Goal: Task Accomplishment & Management: Manage account settings

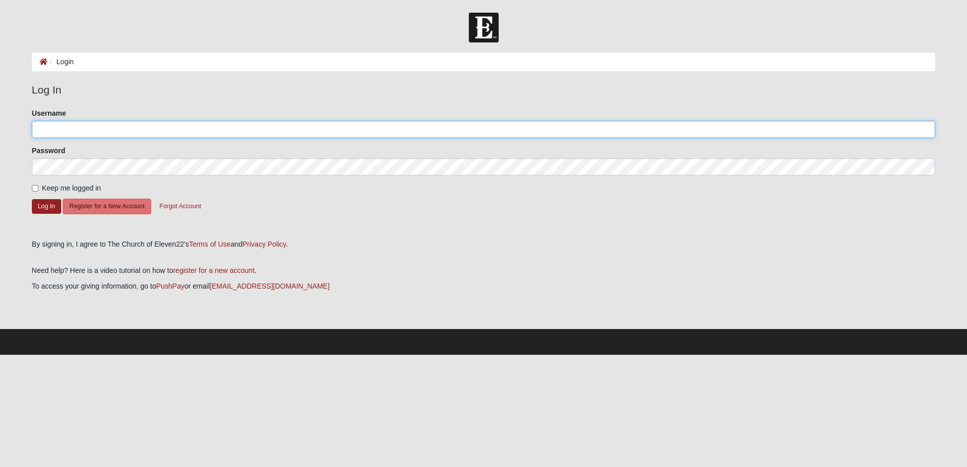
click at [135, 129] on input "Username" at bounding box center [483, 129] width 903 height 17
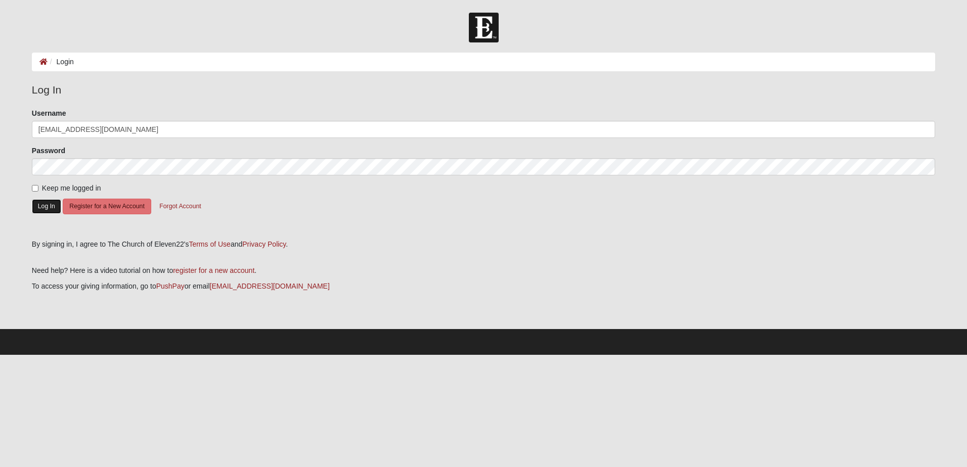
click at [42, 204] on button "Log In" at bounding box center [46, 206] width 29 height 15
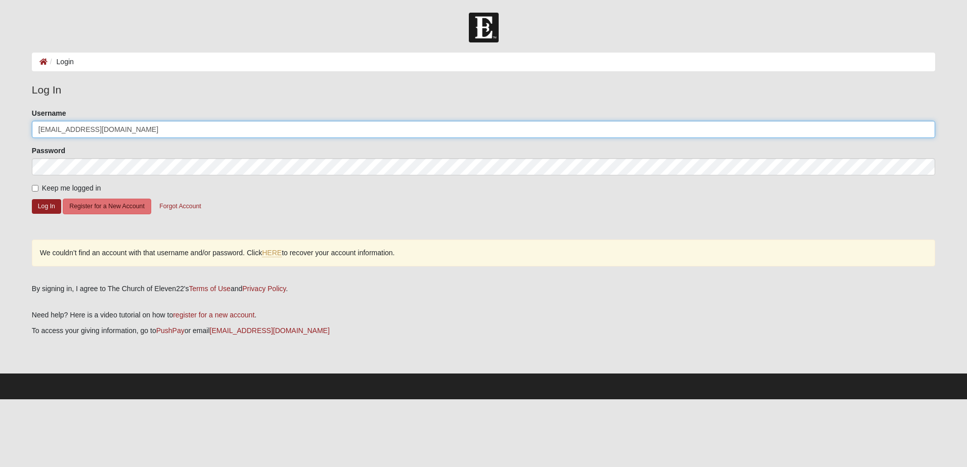
drag, startPoint x: 109, startPoint y: 130, endPoint x: 0, endPoint y: 123, distance: 109.5
click at [0, 126] on html "Log In Login Login Error Log In Please correct the following: Username tlwood71…" at bounding box center [483, 200] width 967 height 400
click at [121, 127] on input "tlmil" at bounding box center [483, 129] width 903 height 17
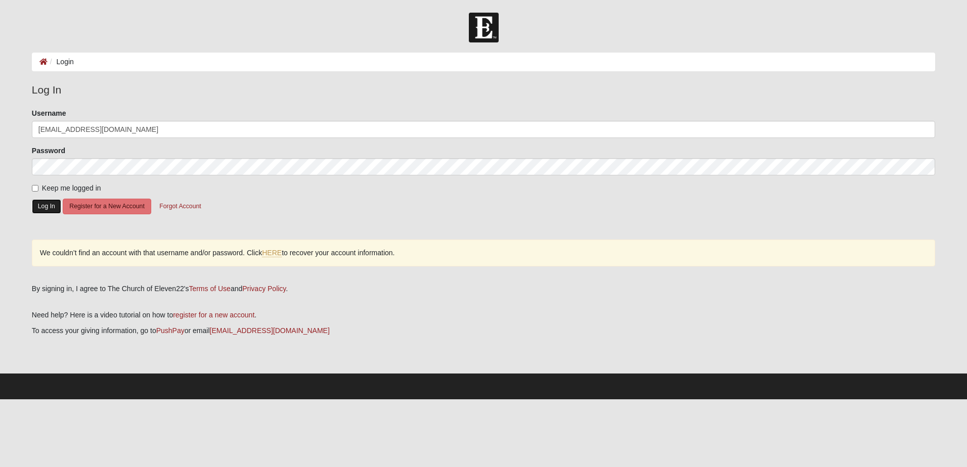
click at [38, 208] on button "Log In" at bounding box center [46, 206] width 29 height 15
click at [40, 206] on button "Log In" at bounding box center [46, 206] width 29 height 15
click at [43, 204] on button "Log In" at bounding box center [46, 206] width 29 height 15
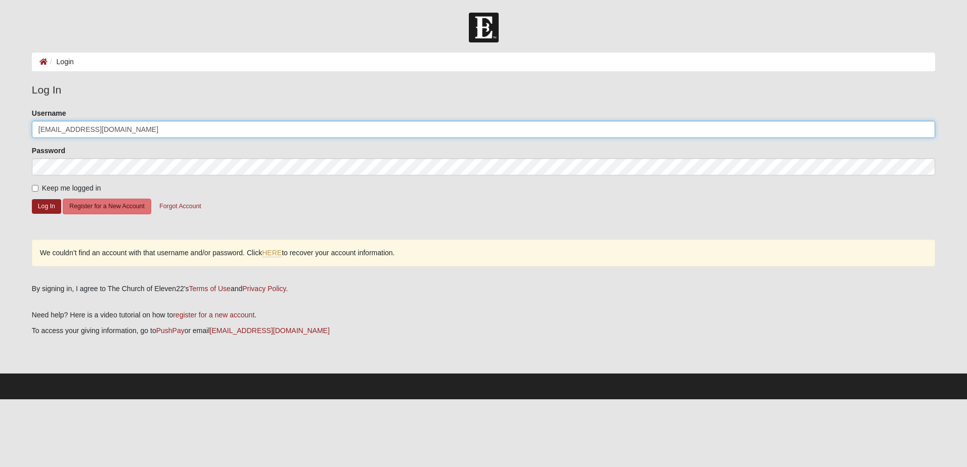
drag, startPoint x: 119, startPoint y: 130, endPoint x: -2, endPoint y: 126, distance: 120.9
click at [0, 126] on html "Log In Login Login Error Log In Please correct the following: Username tlmiller…" at bounding box center [483, 200] width 967 height 400
type input "JaxBlueEagle@gmail.com"
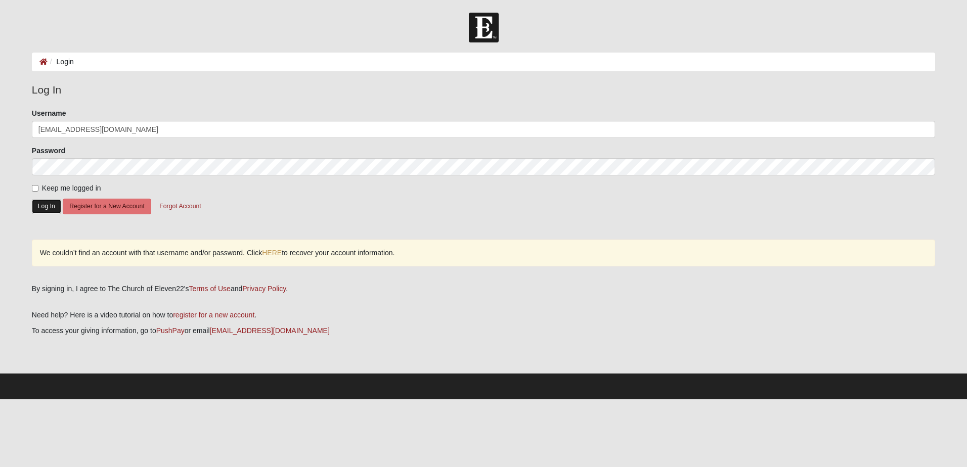
click at [51, 205] on button "Log In" at bounding box center [46, 206] width 29 height 15
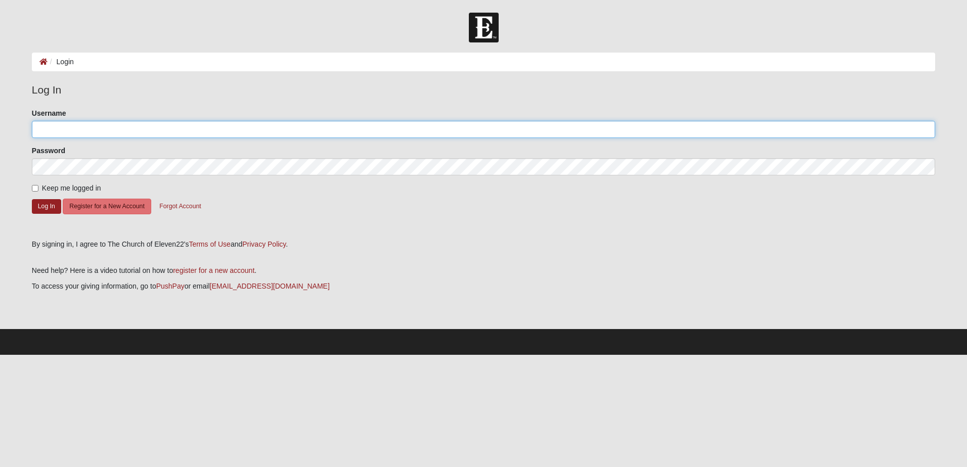
click at [86, 129] on input "Username" at bounding box center [483, 129] width 903 height 17
type input "traci miller"
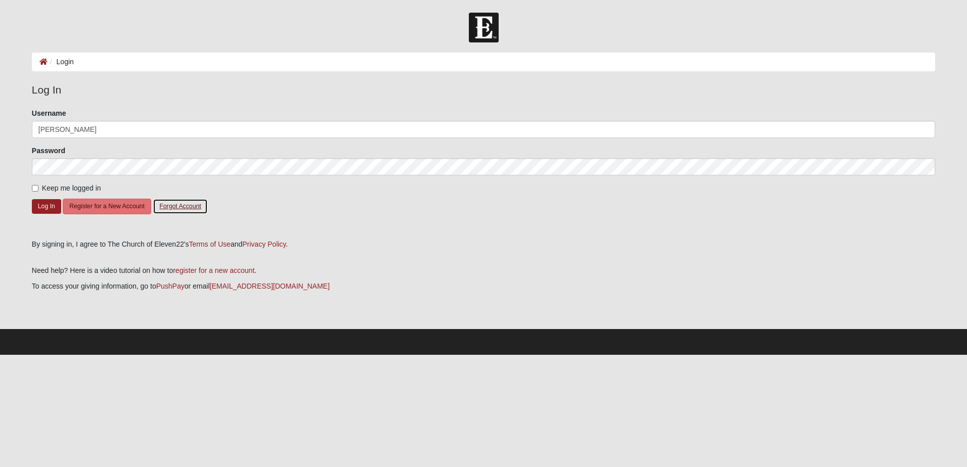
click at [183, 206] on button "Forgot Account" at bounding box center [180, 207] width 55 height 16
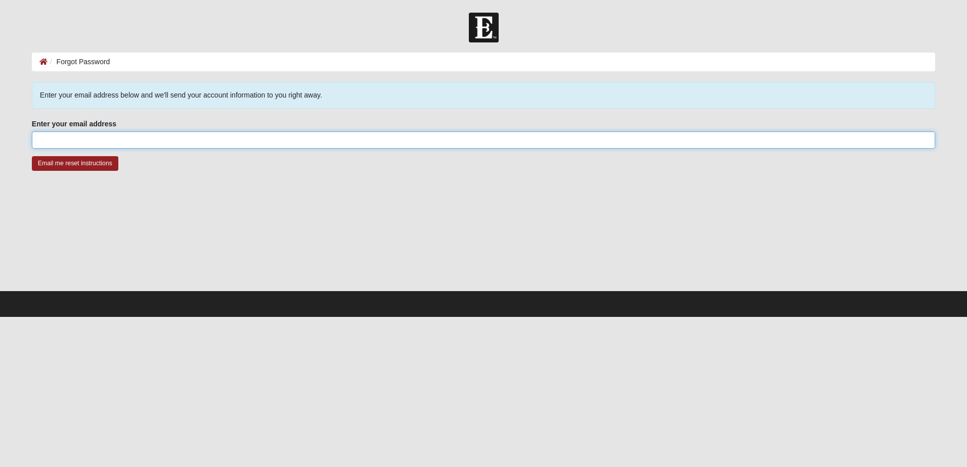
click at [142, 140] on input "Enter your email address" at bounding box center [483, 140] width 903 height 17
type input "JaxBlueEagle@gmail.com"
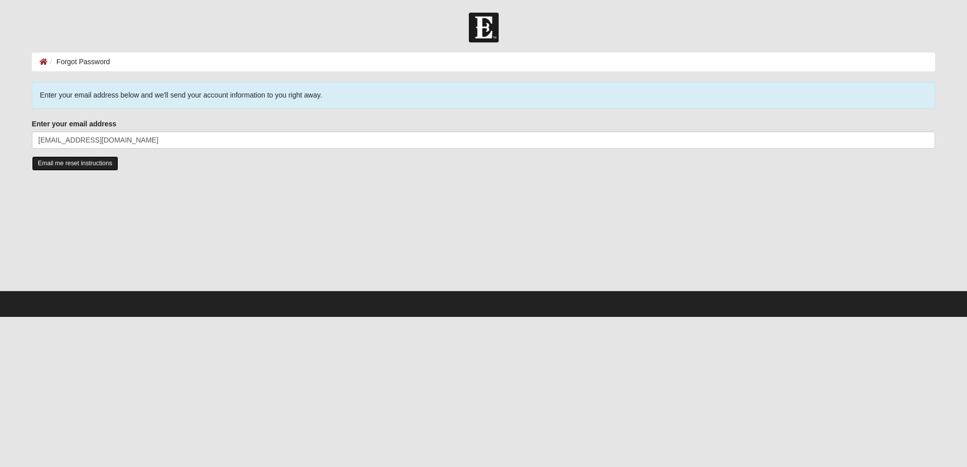
click at [82, 162] on input "Email me reset instructions" at bounding box center [75, 163] width 86 height 15
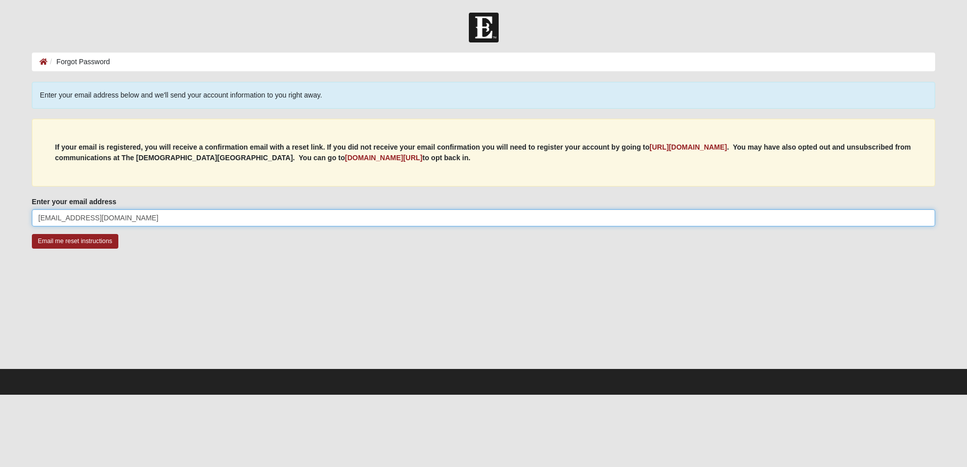
click at [132, 215] on input "JaxBlueEagle@gmail.com" at bounding box center [483, 217] width 903 height 17
type input "tlmiller565@gmail.com"
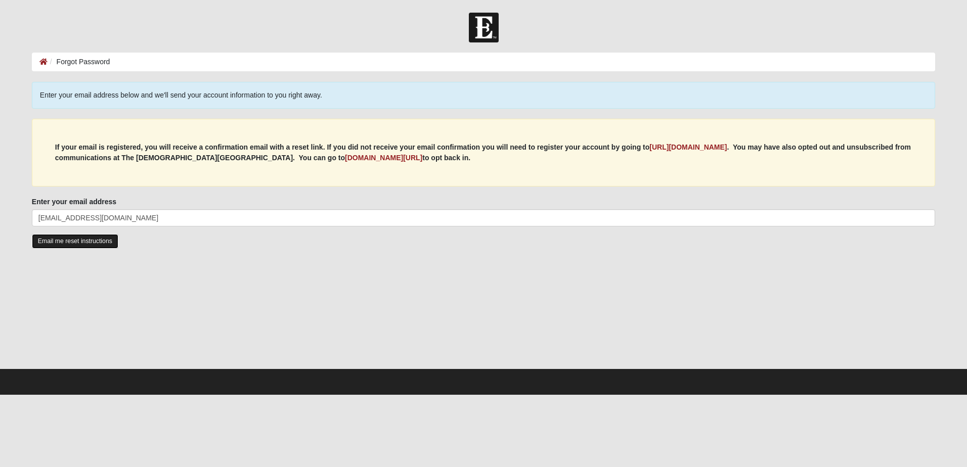
click at [90, 237] on input "Email me reset instructions" at bounding box center [75, 241] width 86 height 15
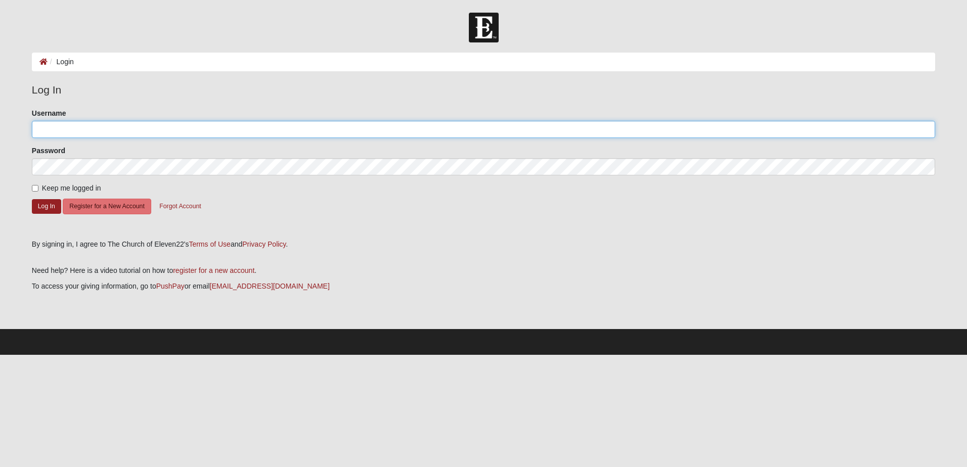
click at [102, 129] on input "Username" at bounding box center [483, 129] width 903 height 17
type input "t"
drag, startPoint x: 114, startPoint y: 128, endPoint x: 65, endPoint y: 115, distance: 51.2
click at [71, 127] on input "tlmiller565@gmail.com" at bounding box center [483, 129] width 903 height 17
click at [32, 199] on button "Log In" at bounding box center [46, 206] width 29 height 15
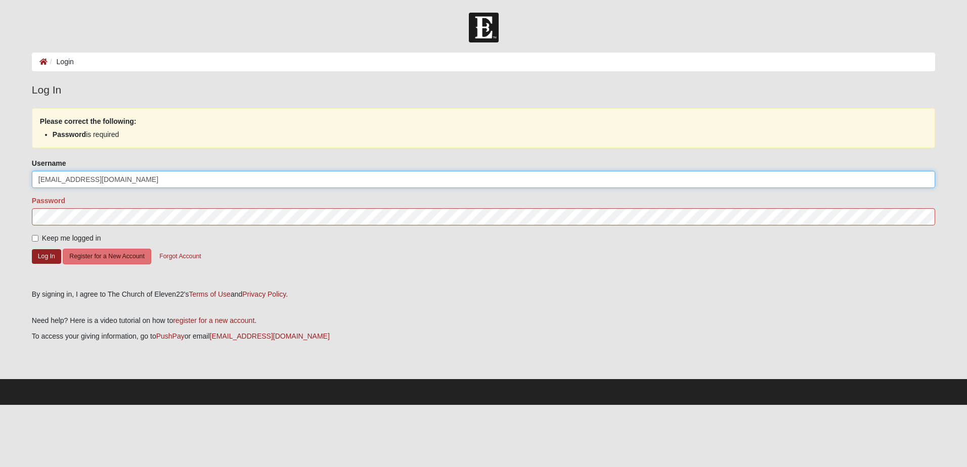
click at [32, 249] on button "Log In" at bounding box center [46, 256] width 29 height 15
click at [39, 180] on input "tlmiller565" at bounding box center [483, 179] width 903 height 17
click at [40, 180] on input "tlmiller565" at bounding box center [483, 179] width 903 height 17
type input "Tlmiller565"
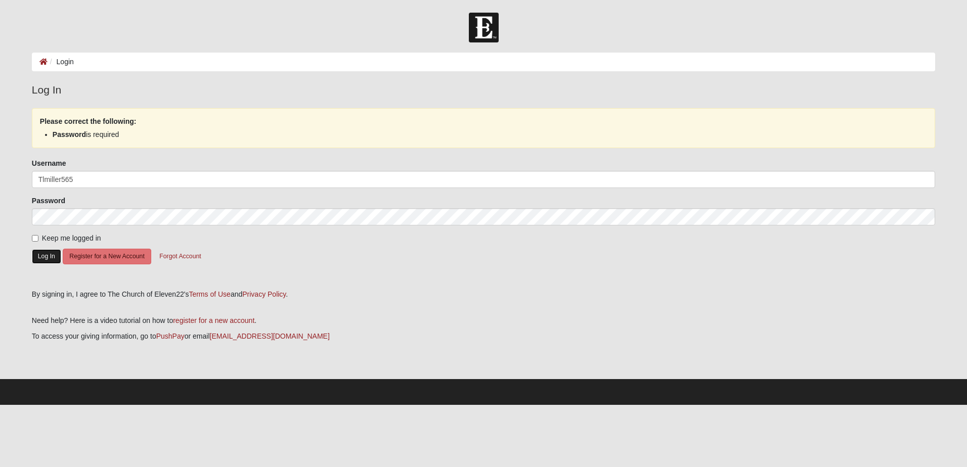
click at [40, 255] on button "Log In" at bounding box center [46, 256] width 29 height 15
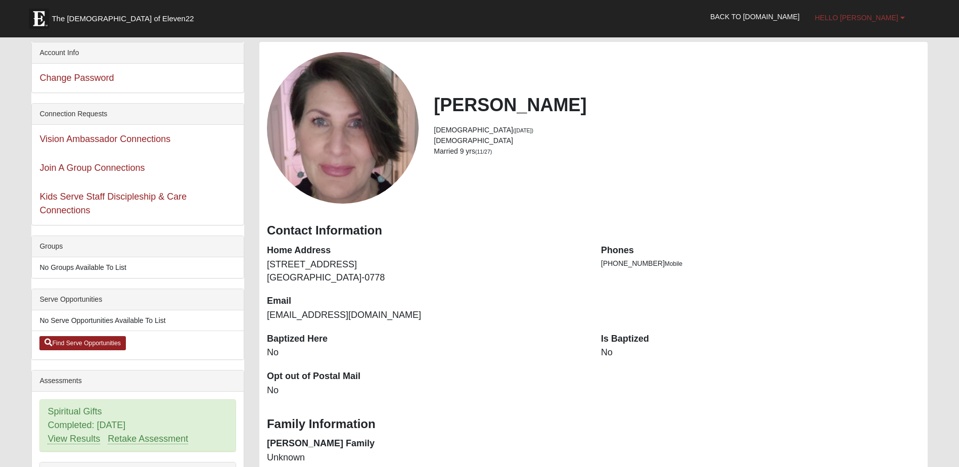
click at [884, 18] on span "Hello [PERSON_NAME]" at bounding box center [856, 18] width 83 height 8
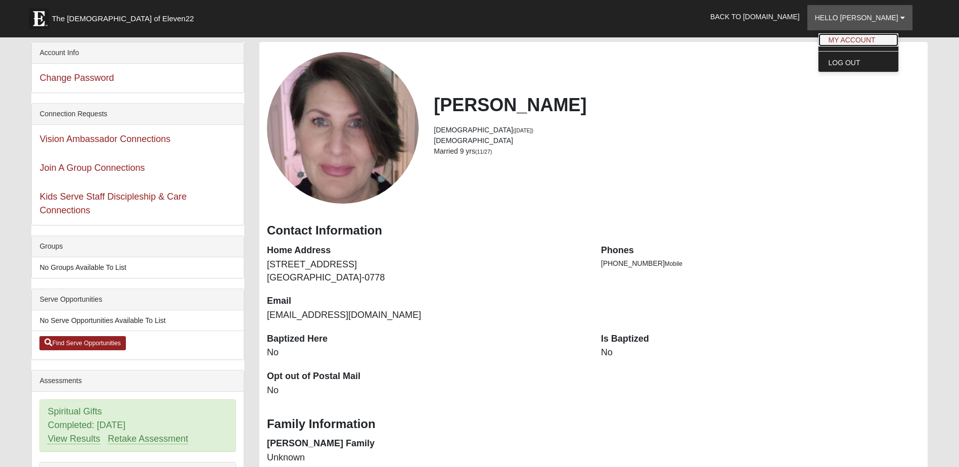
click at [874, 36] on link "My Account" at bounding box center [859, 39] width 80 height 13
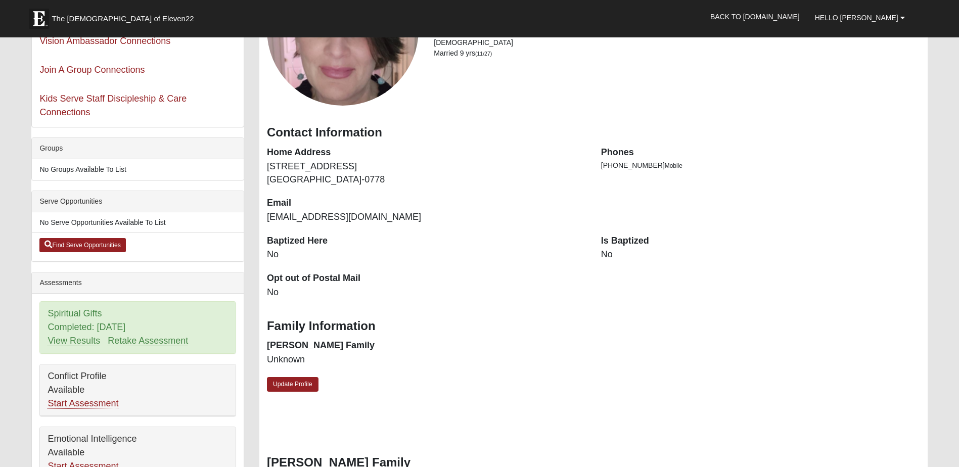
scroll to position [101, 0]
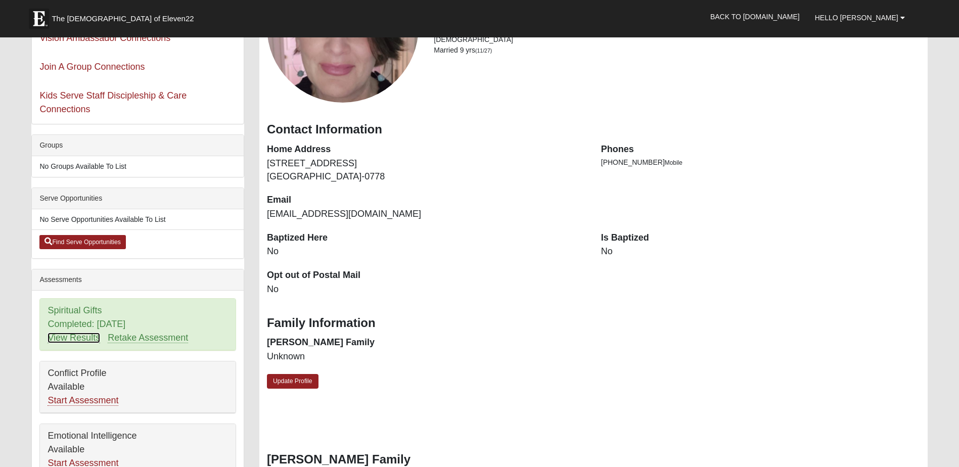
click at [76, 335] on link "View Results" at bounding box center [74, 338] width 53 height 11
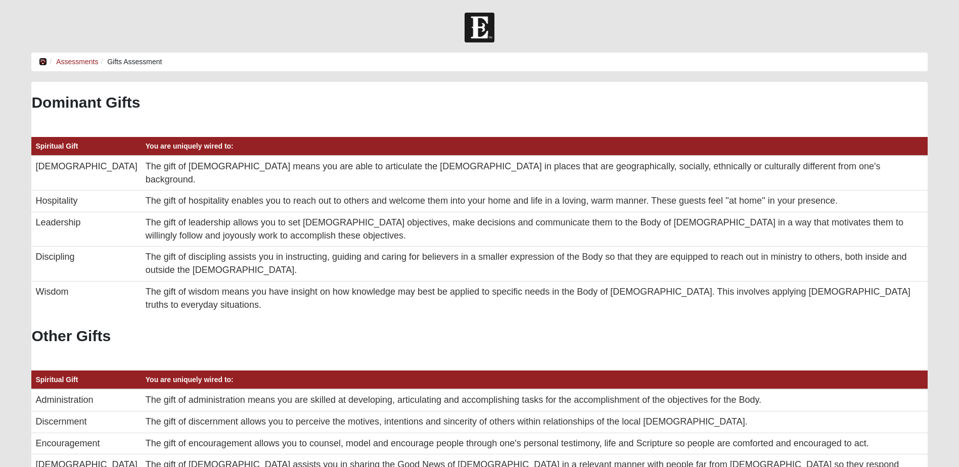
click at [45, 60] on icon at bounding box center [43, 61] width 8 height 7
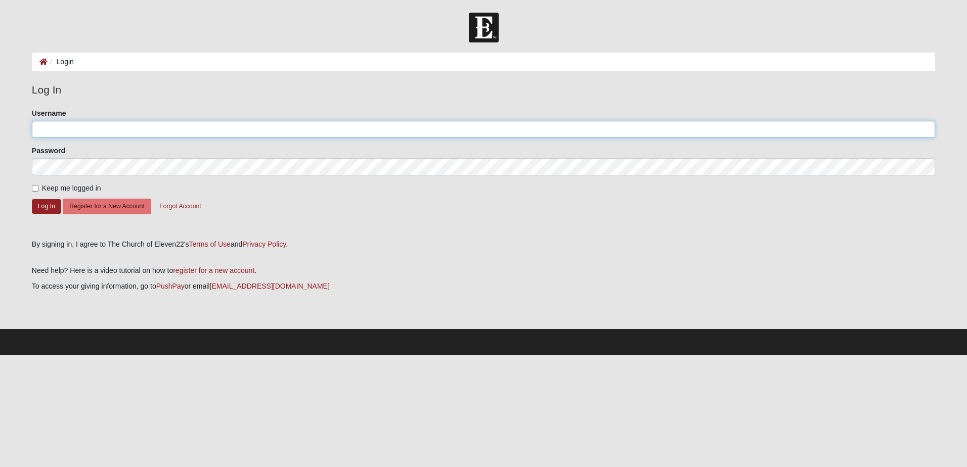
click at [119, 132] on input "Username" at bounding box center [483, 129] width 903 height 17
type input "t"
type input "Tlmiller565"
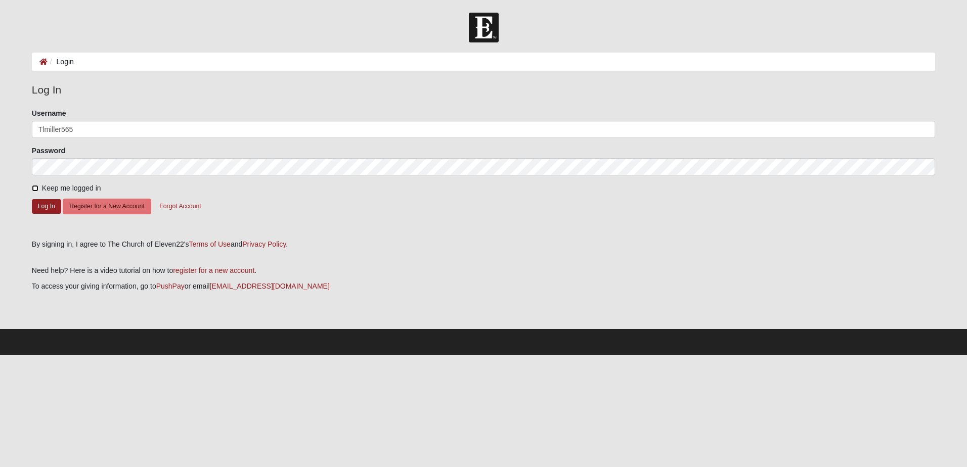
click at [35, 187] on input "Keep me logged in" at bounding box center [35, 188] width 7 height 7
checkbox input "true"
click at [39, 206] on button "Log In" at bounding box center [46, 206] width 29 height 15
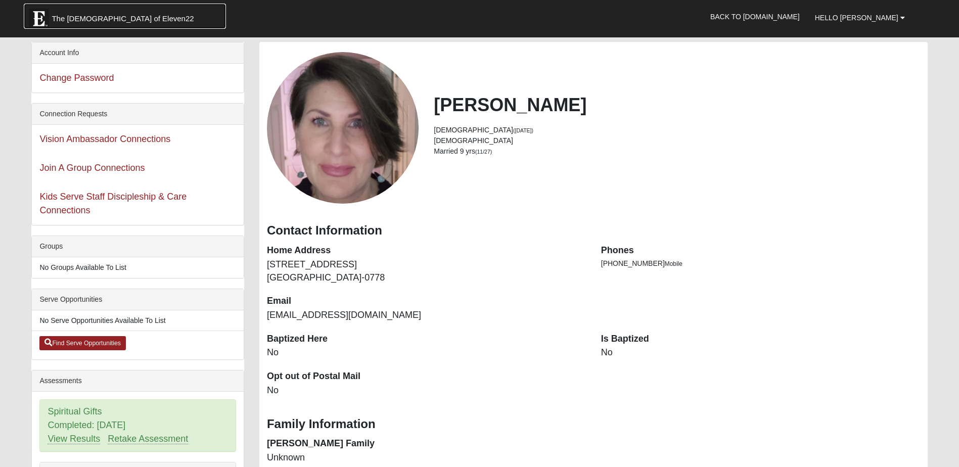
click at [98, 17] on span "The [DEMOGRAPHIC_DATA] of Eleven22" at bounding box center [123, 19] width 142 height 10
